Goal: Task Accomplishment & Management: Manage account settings

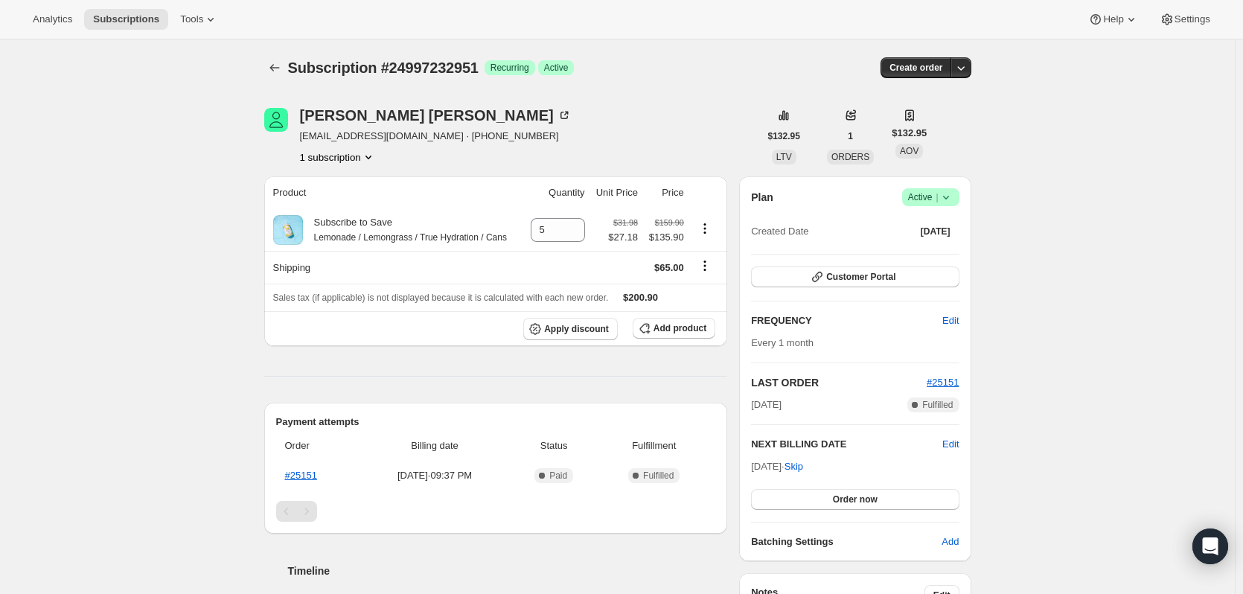
click at [953, 202] on icon at bounding box center [946, 197] width 15 height 15
click at [942, 249] on span "Cancel subscription" at bounding box center [935, 251] width 84 height 11
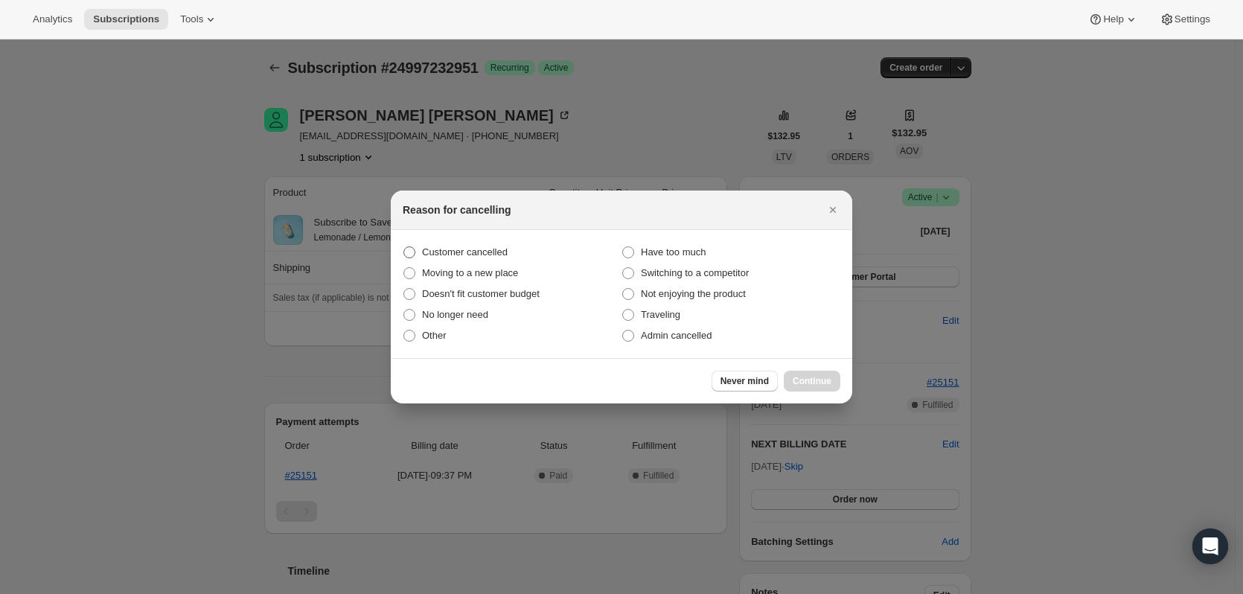
click at [427, 249] on span "Customer cancelled" at bounding box center [465, 251] width 86 height 11
click at [404, 247] on input "Customer cancelled" at bounding box center [404, 246] width 1 height 1
radio input "true"
drag, startPoint x: 825, startPoint y: 384, endPoint x: 812, endPoint y: 383, distance: 12.7
click at [820, 384] on span "Continue" at bounding box center [812, 381] width 39 height 12
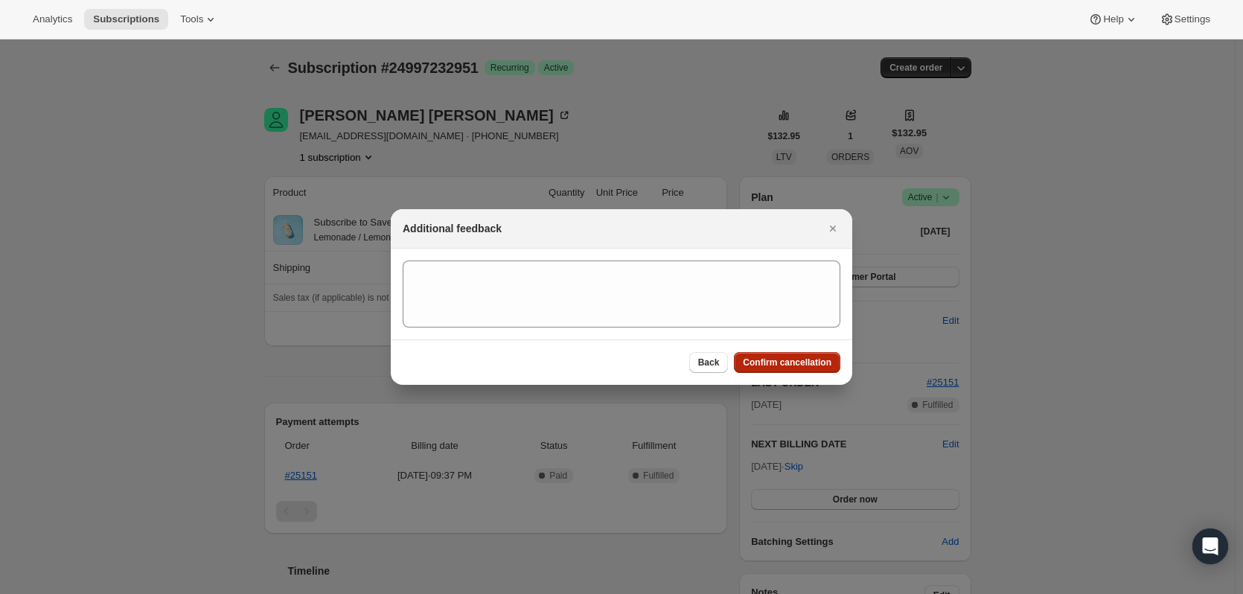
click at [765, 366] on span "Confirm cancellation" at bounding box center [787, 363] width 89 height 12
